Goal: Task Accomplishment & Management: Manage account settings

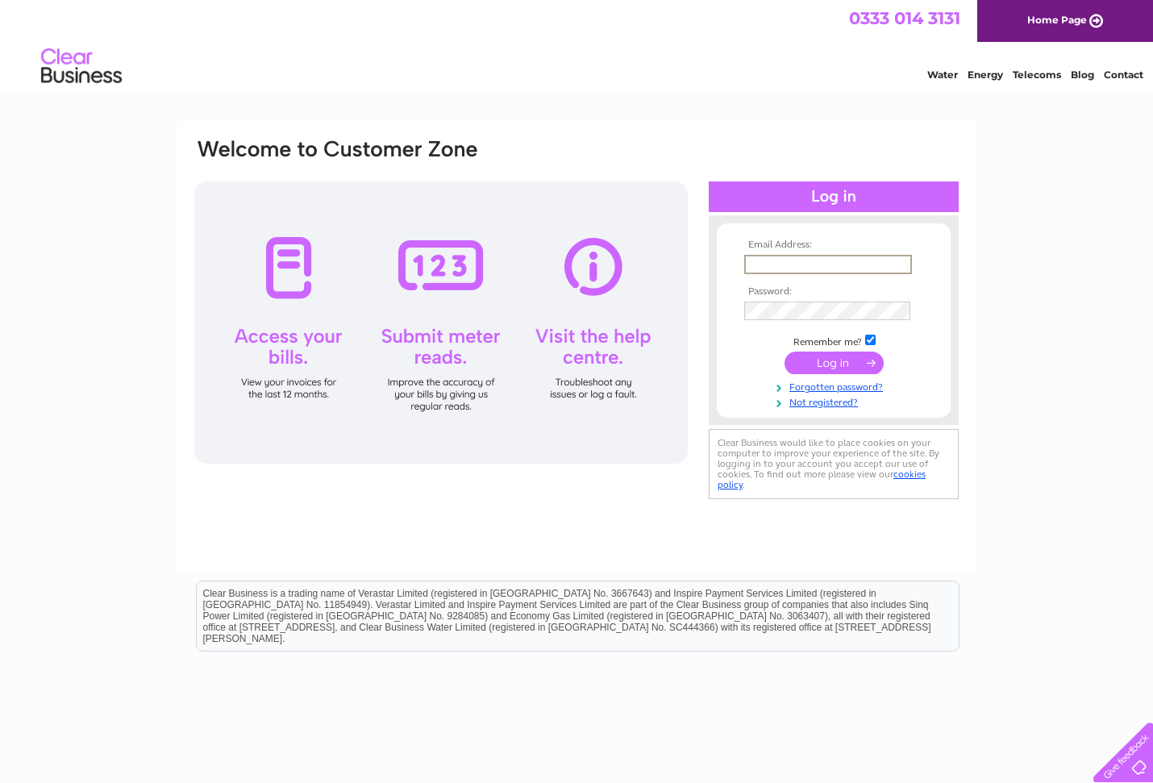
type input "sales@tilletts.co.uk"
click at [834, 368] on input "submit" at bounding box center [834, 363] width 99 height 23
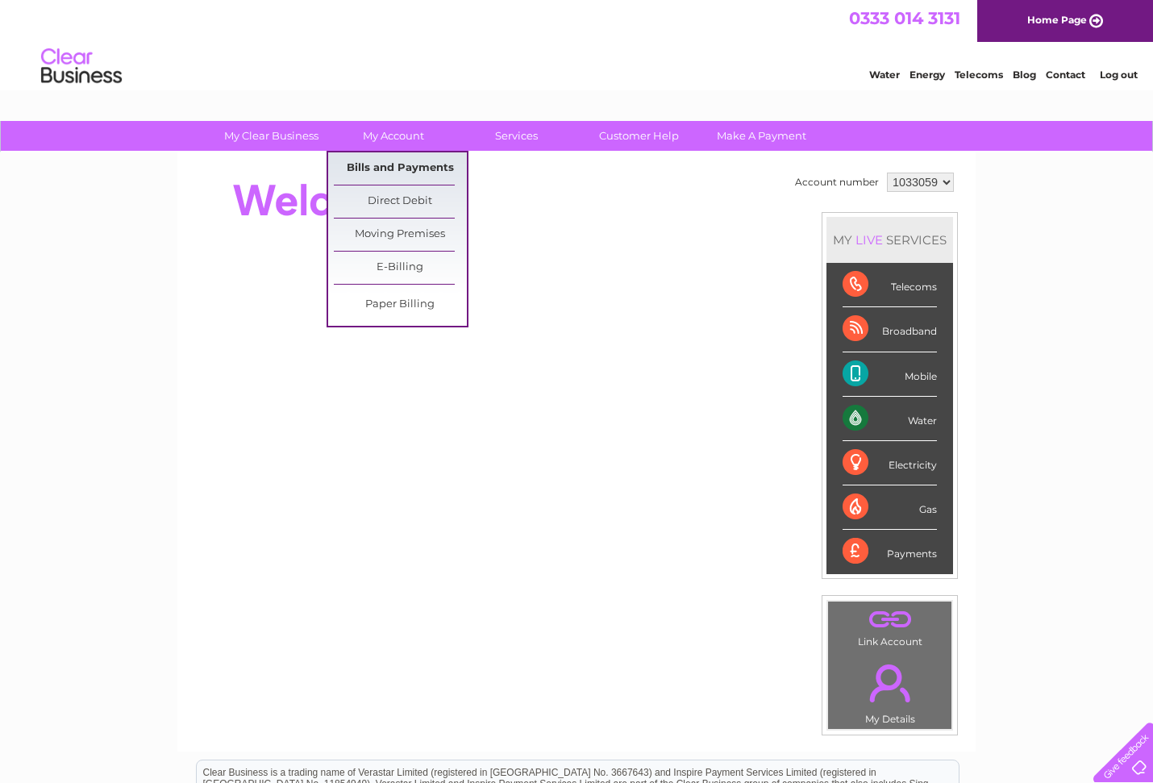
click at [403, 167] on link "Bills and Payments" at bounding box center [400, 168] width 133 height 32
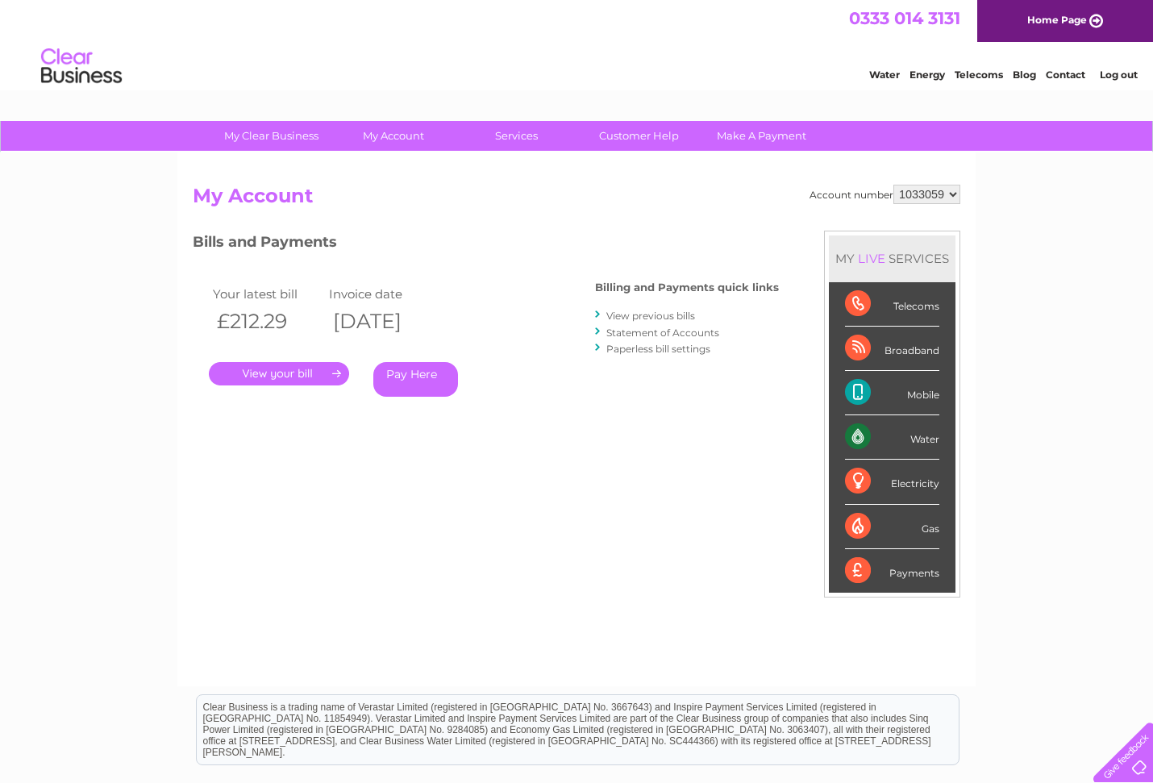
click at [325, 379] on link "." at bounding box center [279, 373] width 140 height 23
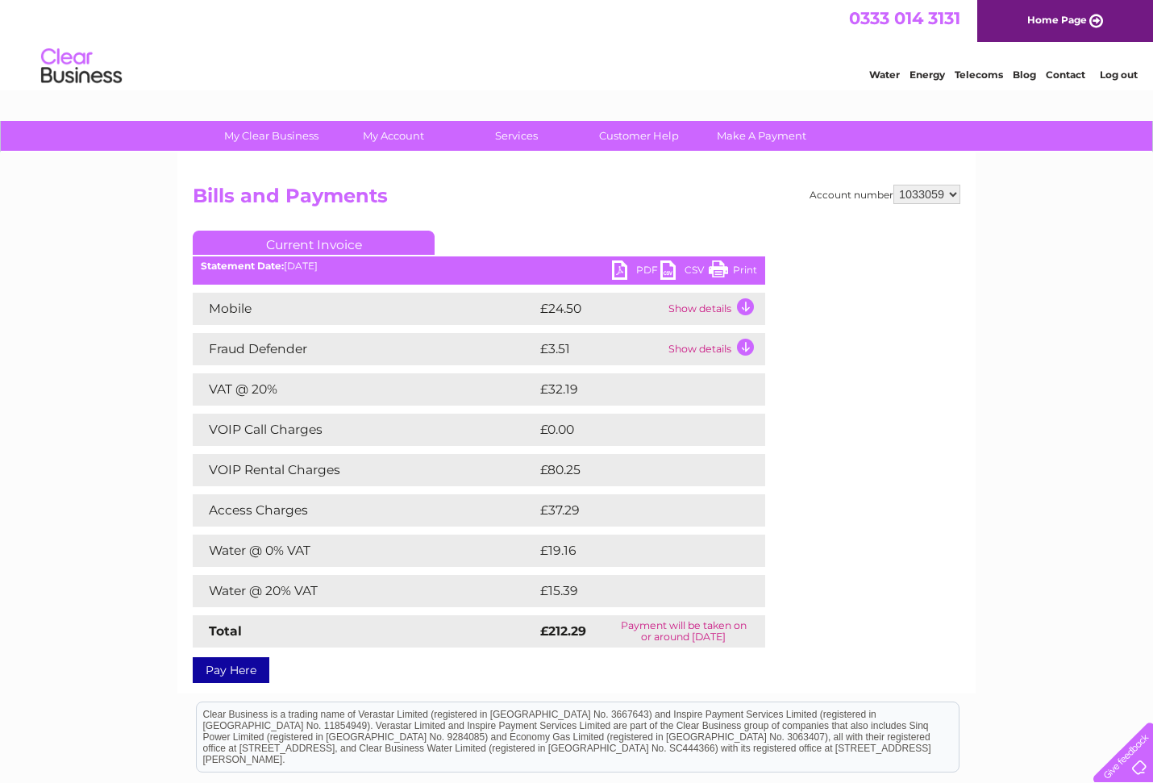
click at [617, 269] on link "PDF" at bounding box center [636, 271] width 48 height 23
